Goal: Transaction & Acquisition: Purchase product/service

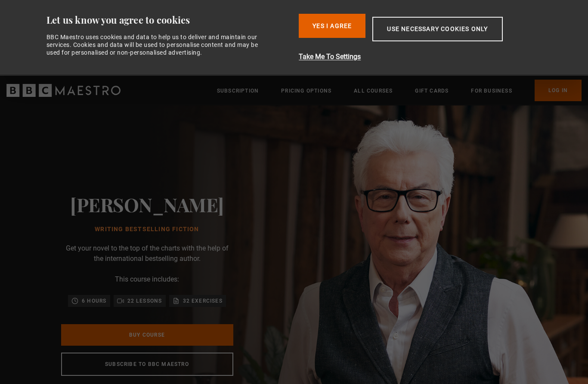
click at [132, 360] on div "Sign up to get free learning inspiration every month and 10% off your first ord…" at bounding box center [294, 366] width 489 height 22
click at [351, 37] on button "Yes I Agree" at bounding box center [332, 26] width 67 height 24
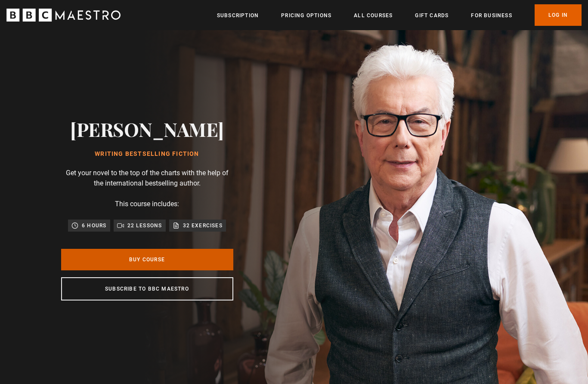
click at [100, 270] on link "Buy Course" at bounding box center [147, 260] width 172 height 22
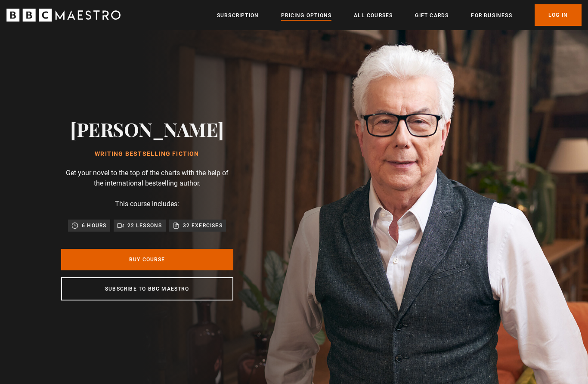
click at [310, 17] on link "Pricing Options" at bounding box center [306, 15] width 50 height 9
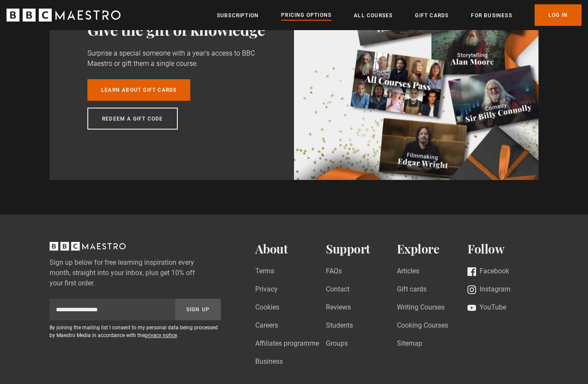
scroll to position [730, 0]
click at [339, 272] on link "FAQs" at bounding box center [334, 272] width 16 height 12
